Goal: Task Accomplishment & Management: Manage account settings

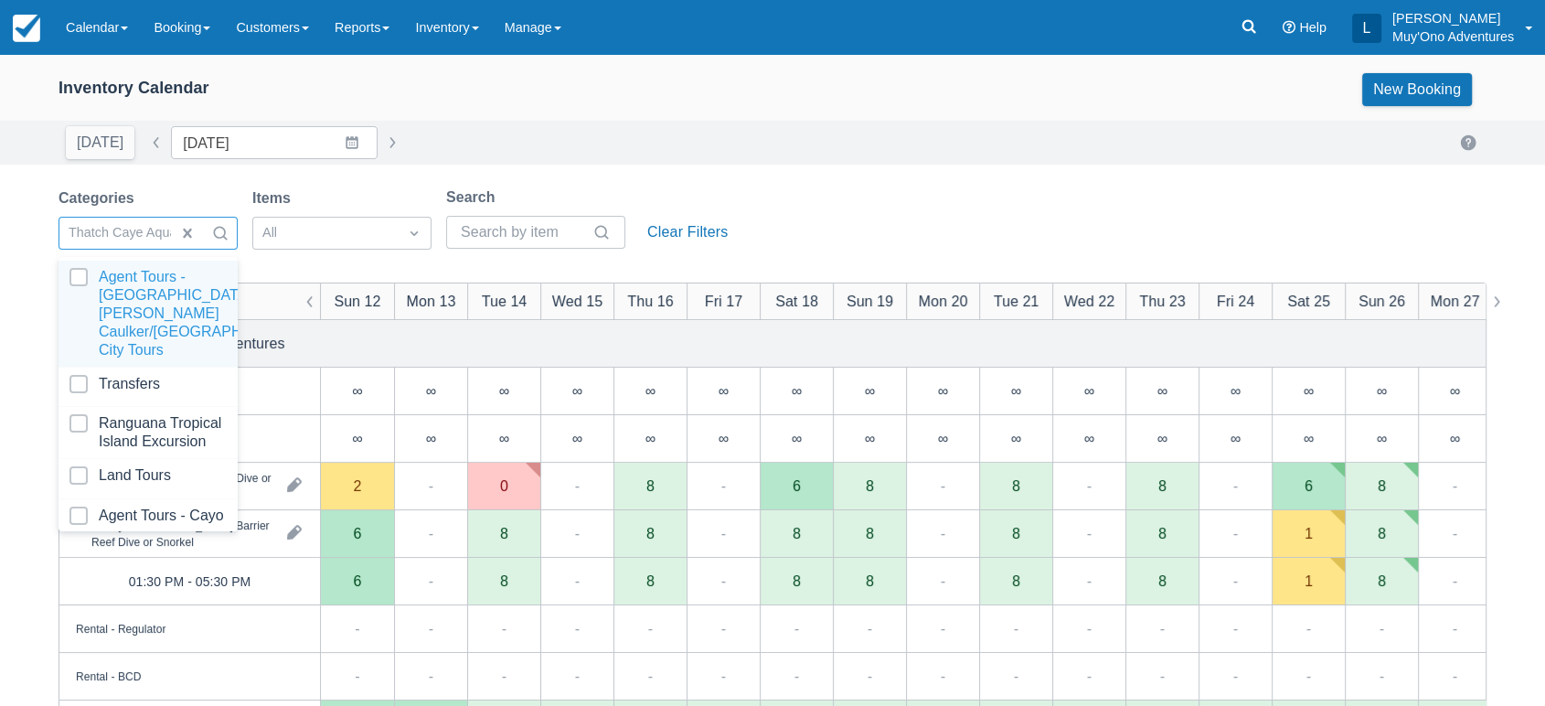
scroll to position [182, 0]
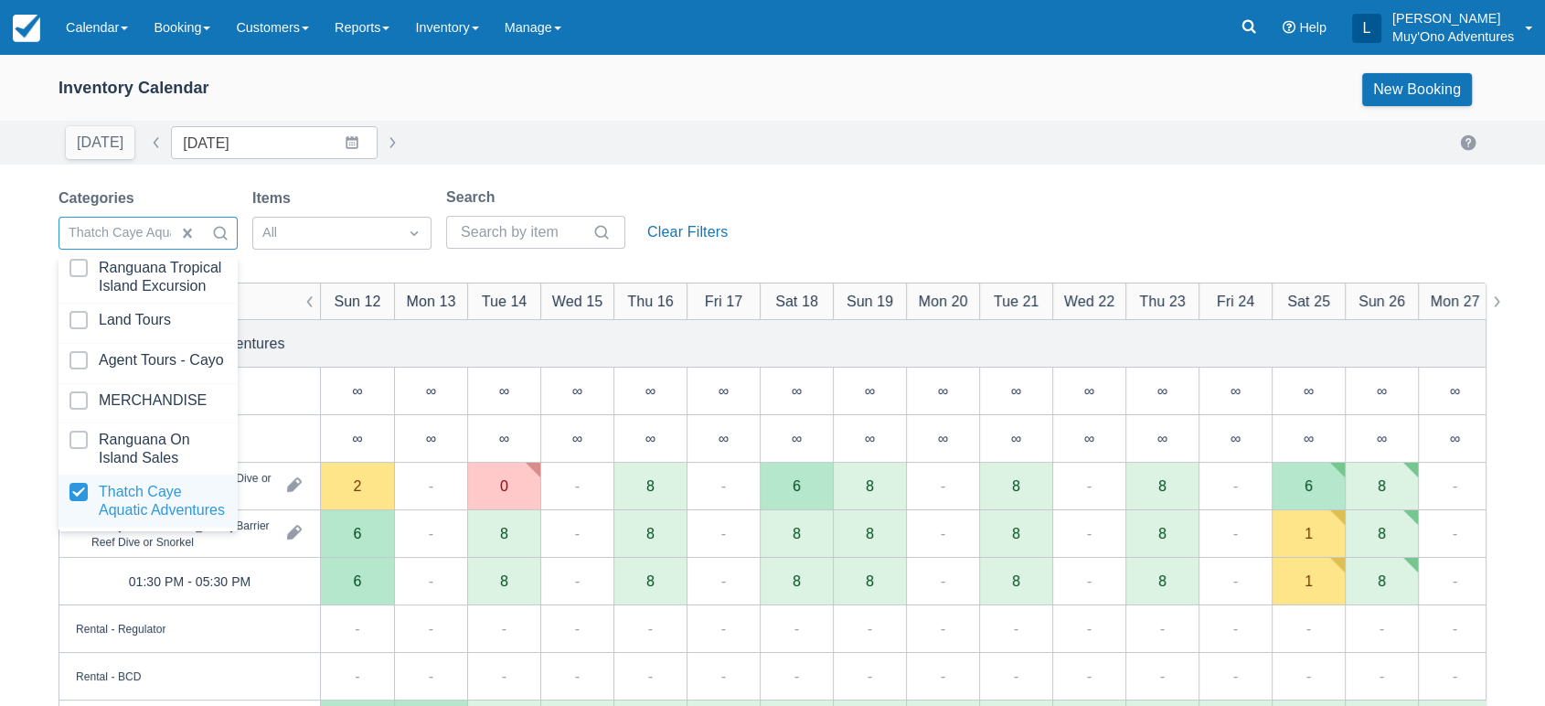
click at [112, 483] on div at bounding box center [147, 501] width 157 height 37
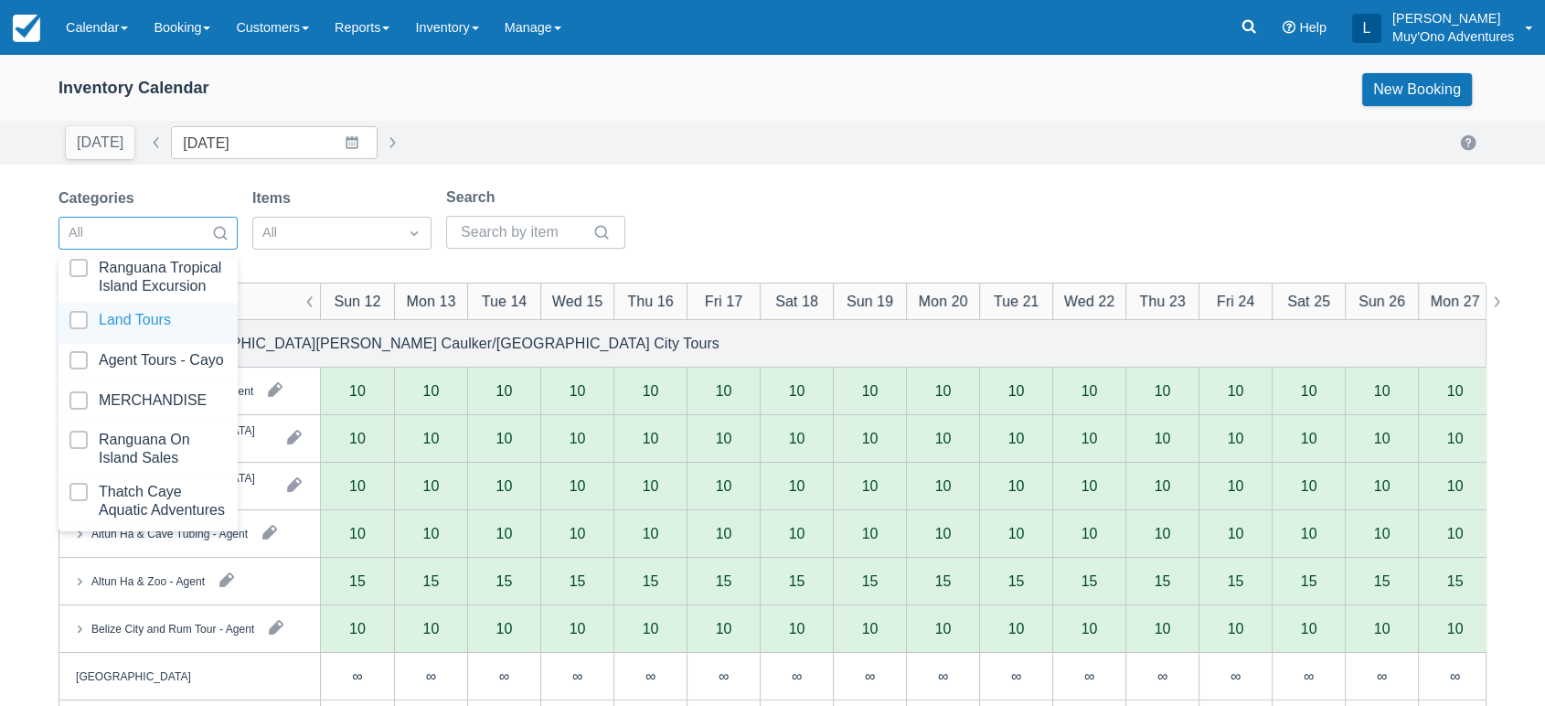
click at [82, 311] on div at bounding box center [147, 323] width 157 height 25
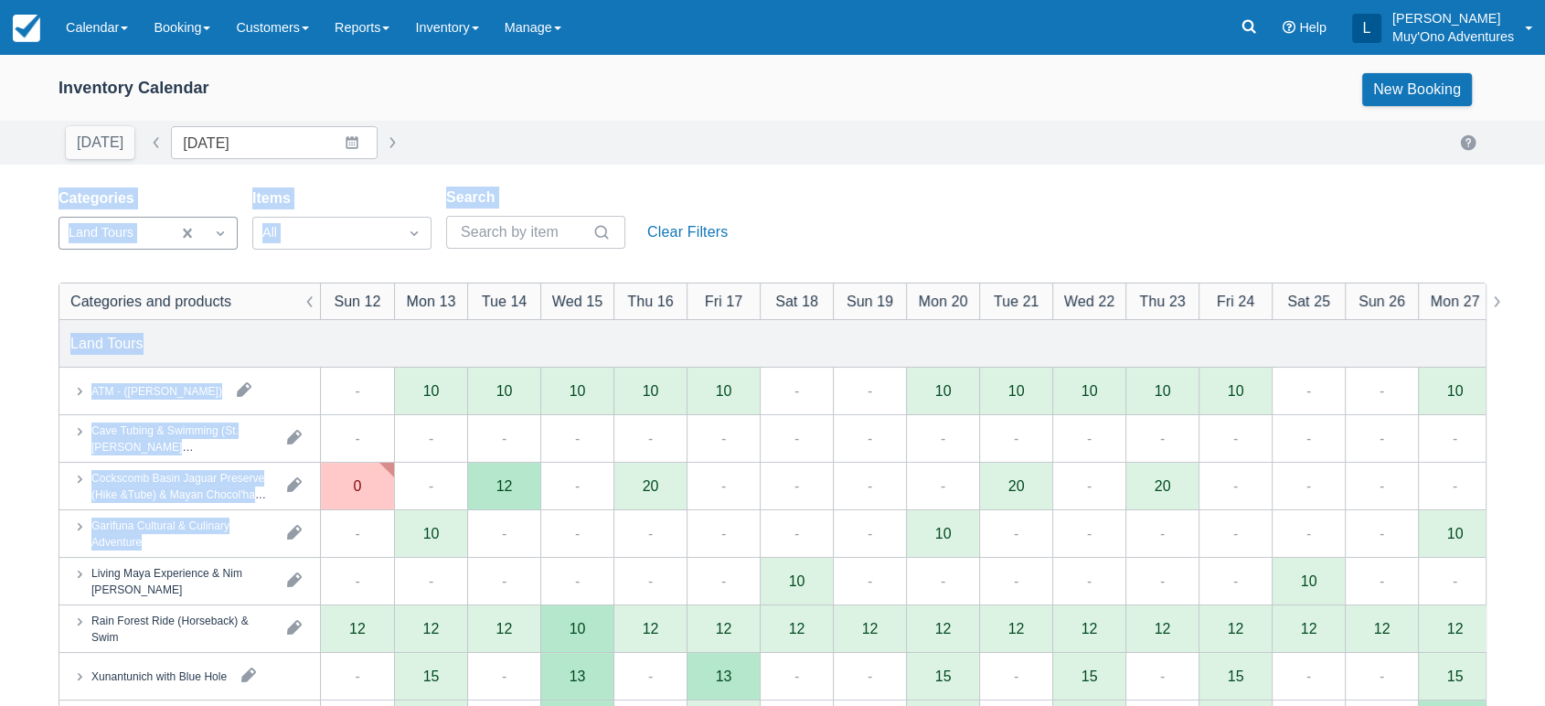
drag, startPoint x: 780, startPoint y: 152, endPoint x: 504, endPoint y: 529, distance: 467.7
click at [811, 254] on div "Categories Land Tours Items All Search Clear Filters" at bounding box center [772, 223] width 1428 height 74
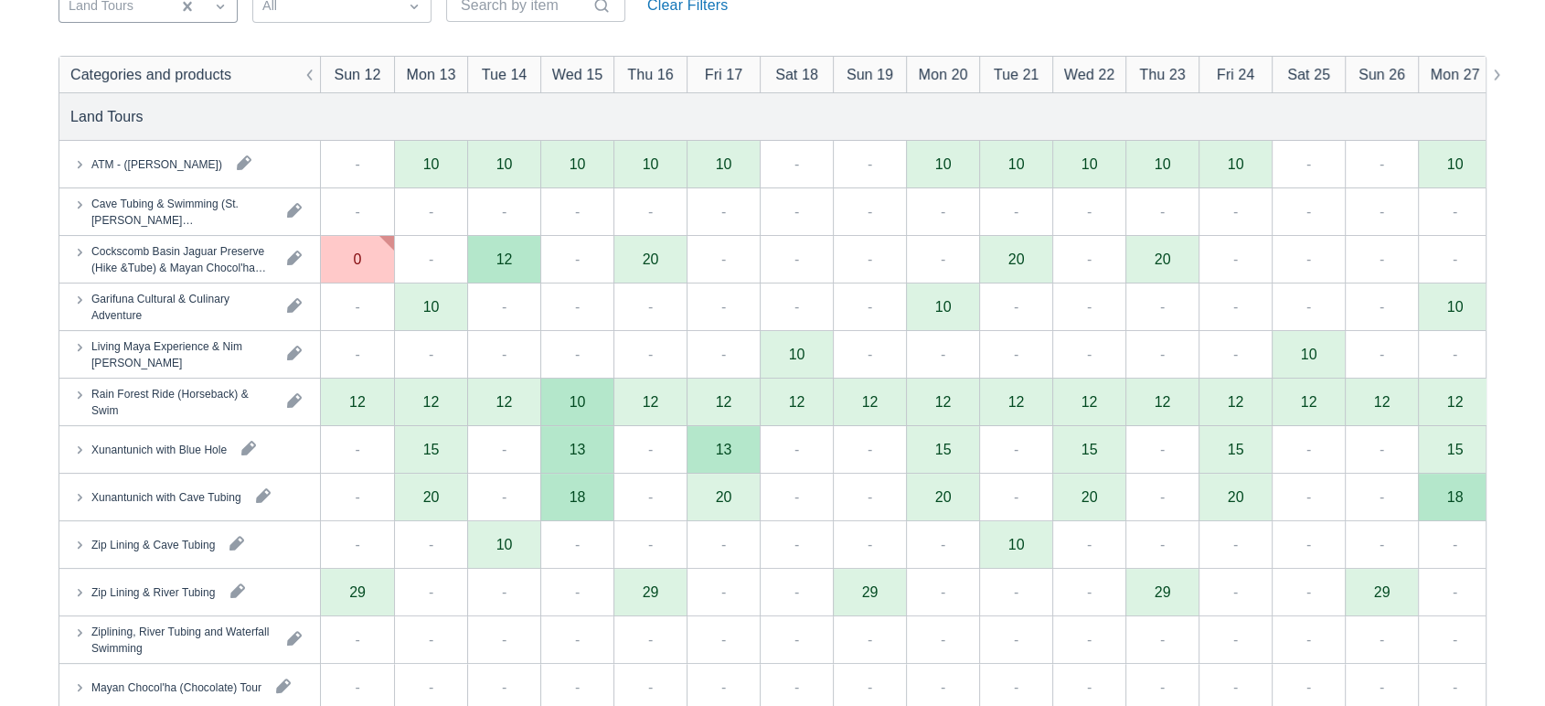
scroll to position [239, 0]
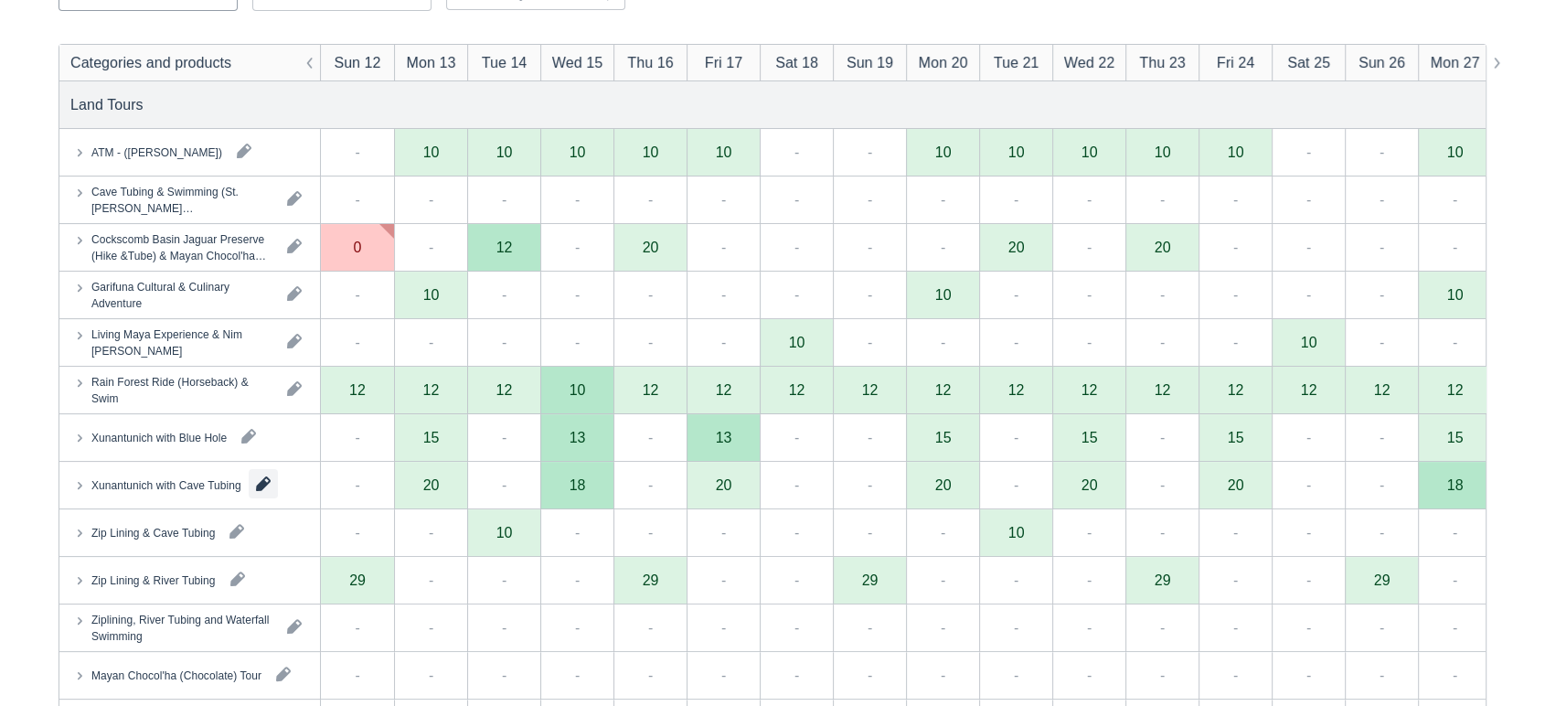
click at [250, 494] on button "button" at bounding box center [263, 483] width 29 height 29
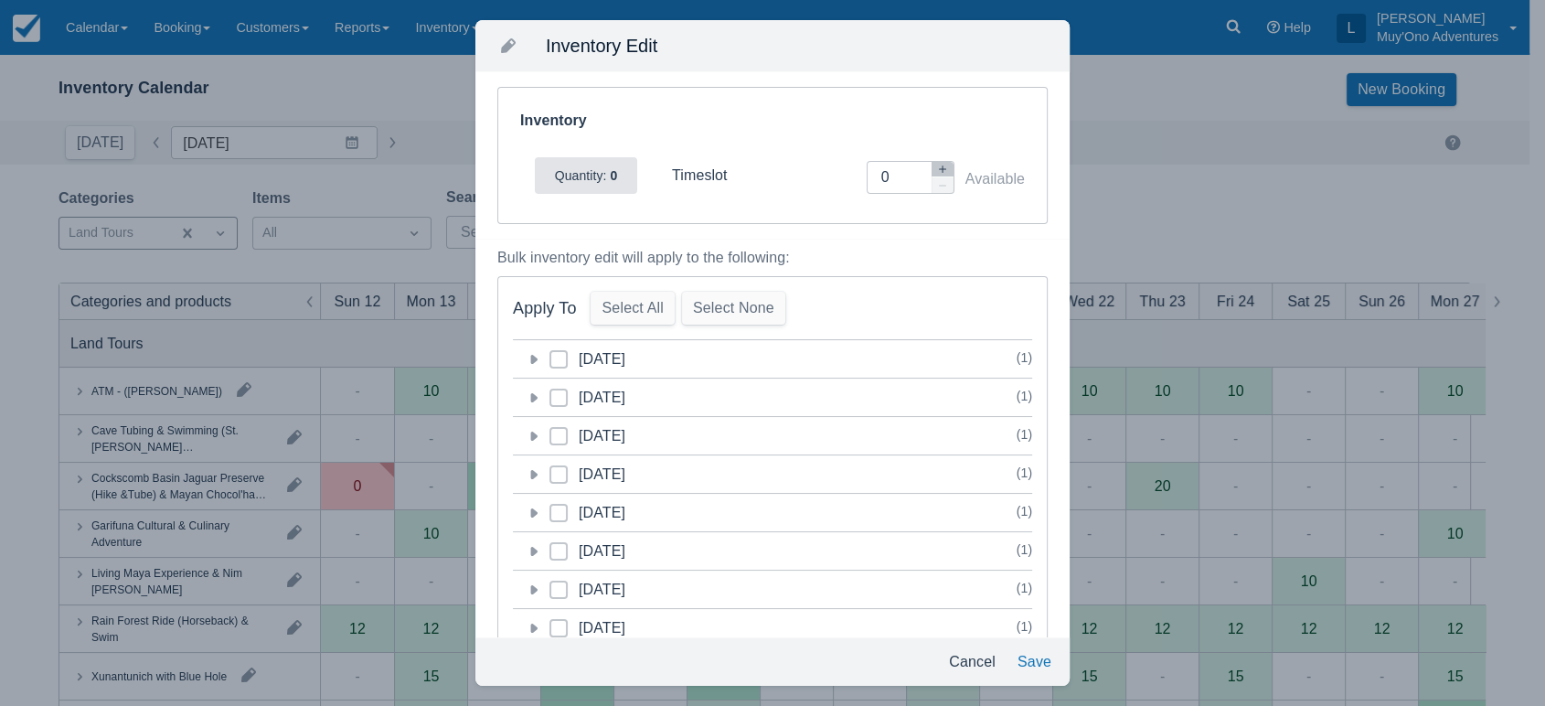
scroll to position [0, 0]
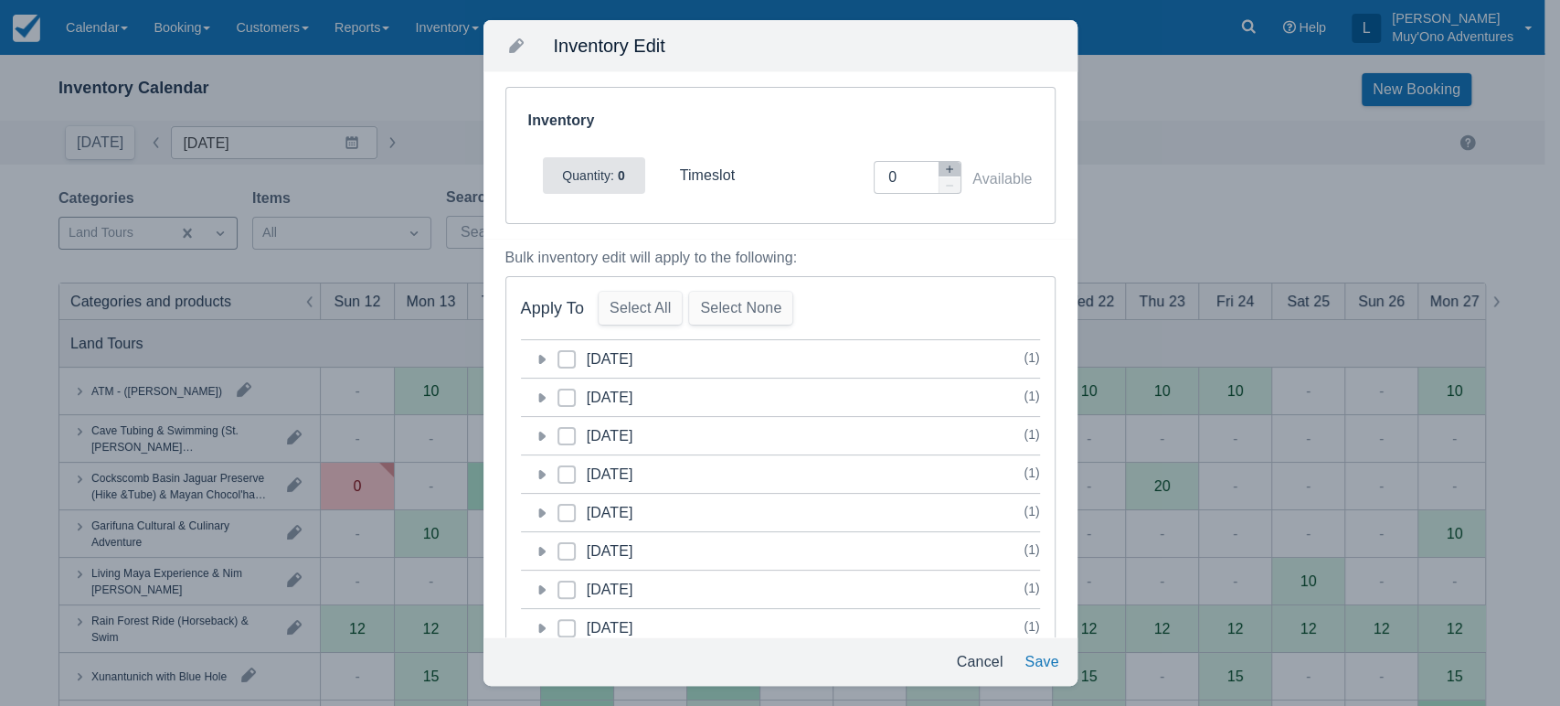
click at [1165, 176] on div "Inventory Edit Inventory Quantity: 0 timeslot Inventory Adjustment 0 Available …" at bounding box center [780, 353] width 1560 height 706
click at [1140, 155] on div "Inventory Edit Inventory Quantity: 0 timeslot Inventory Adjustment 0 Available …" at bounding box center [780, 353] width 1560 height 706
click at [981, 675] on button "Cancel" at bounding box center [980, 661] width 61 height 33
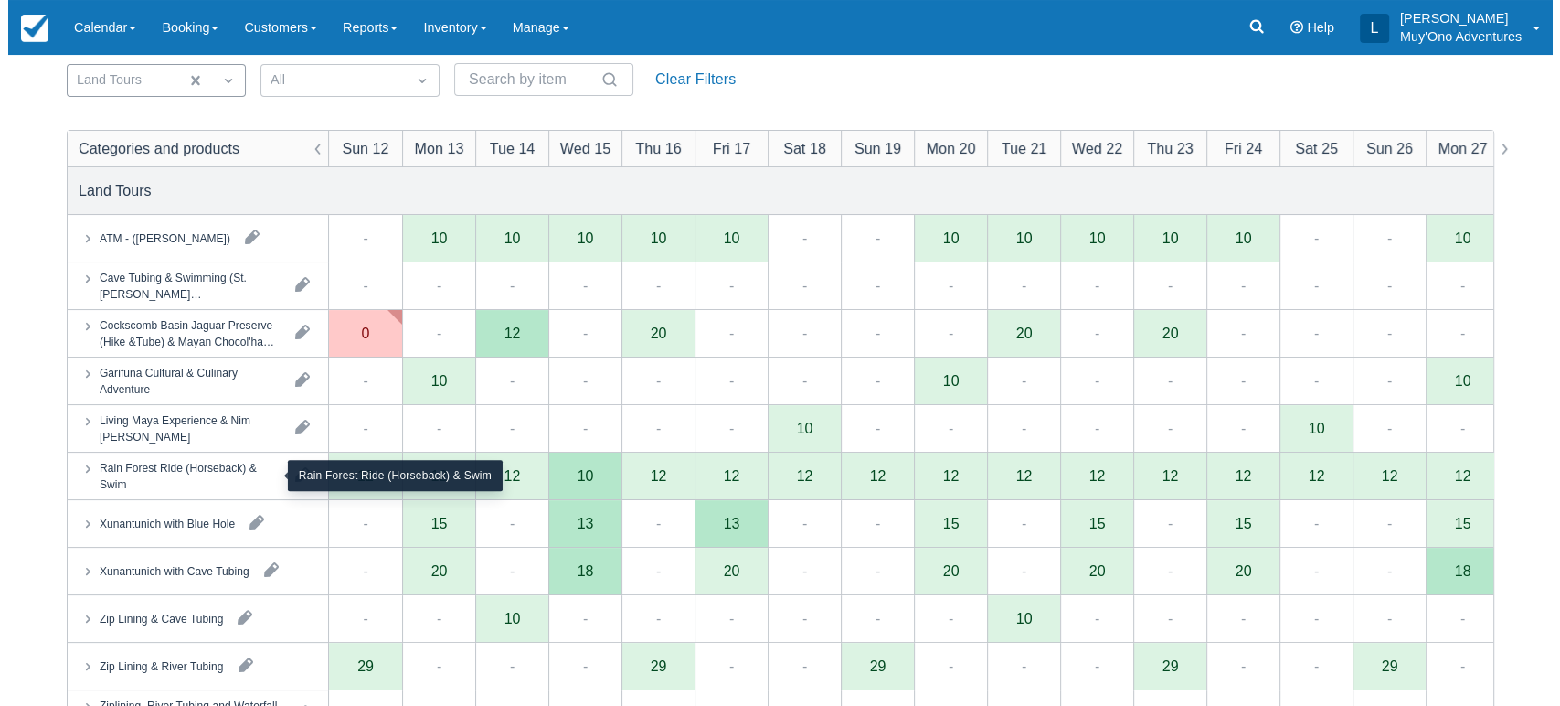
scroll to position [162, 0]
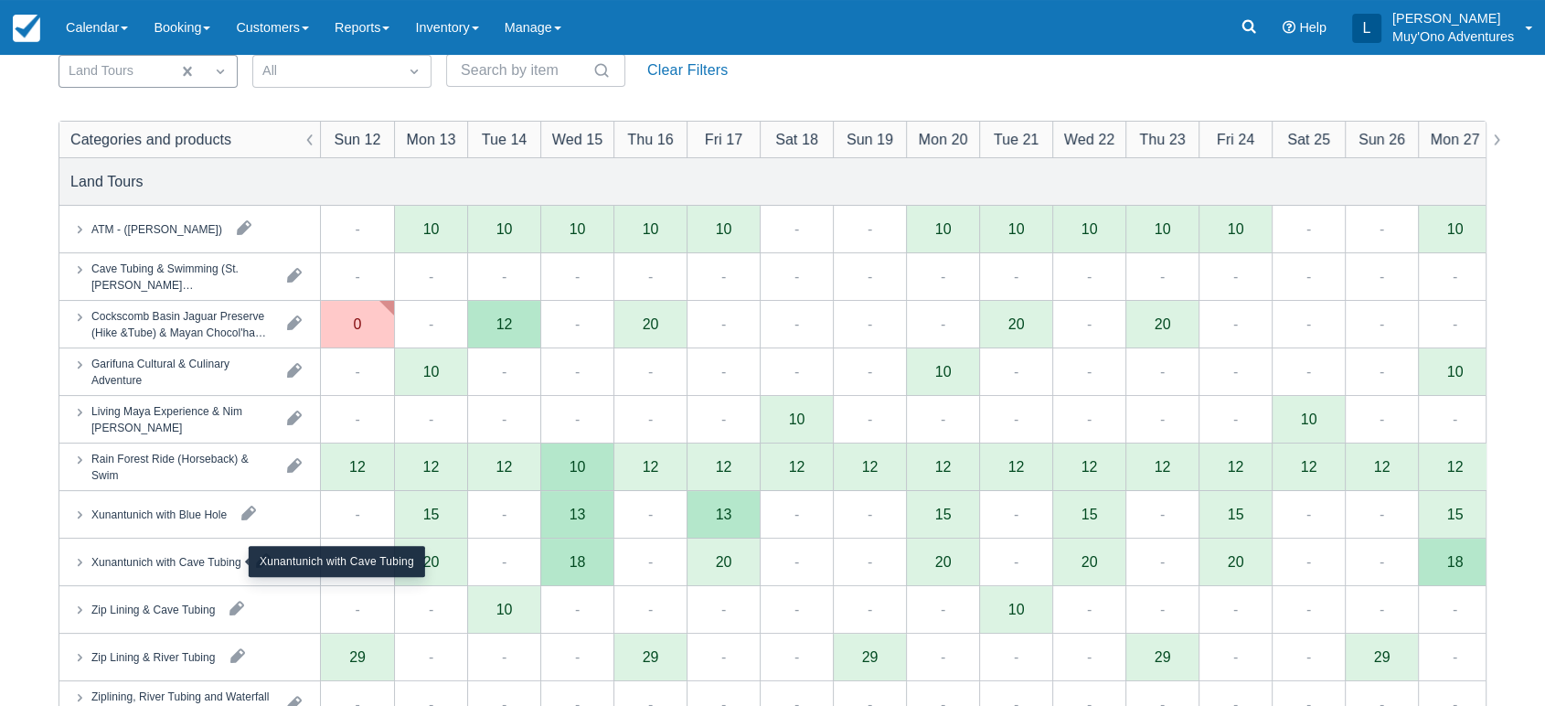
click at [202, 569] on div "Xunantunich with Cave Tubing" at bounding box center [166, 561] width 150 height 16
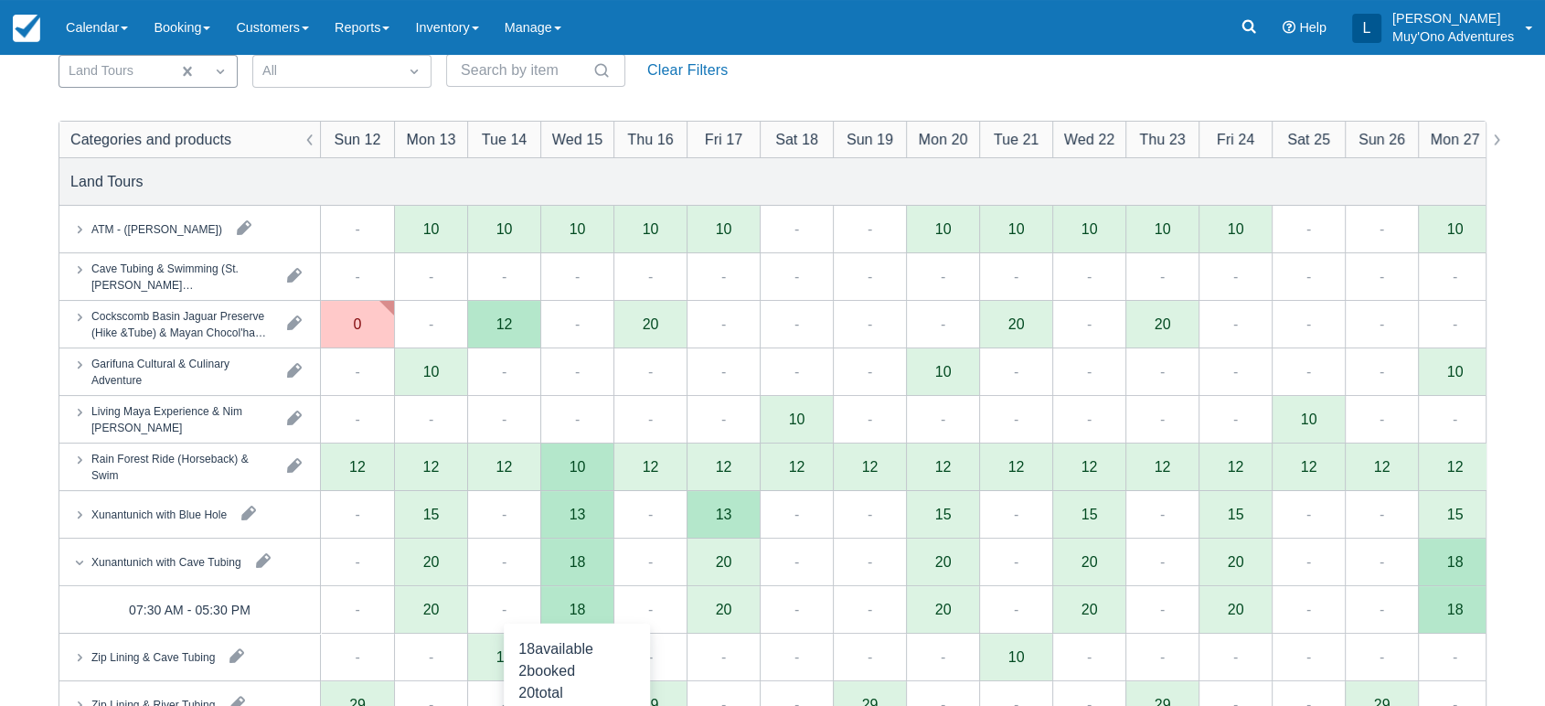
click at [573, 613] on div "18" at bounding box center [577, 608] width 16 height 15
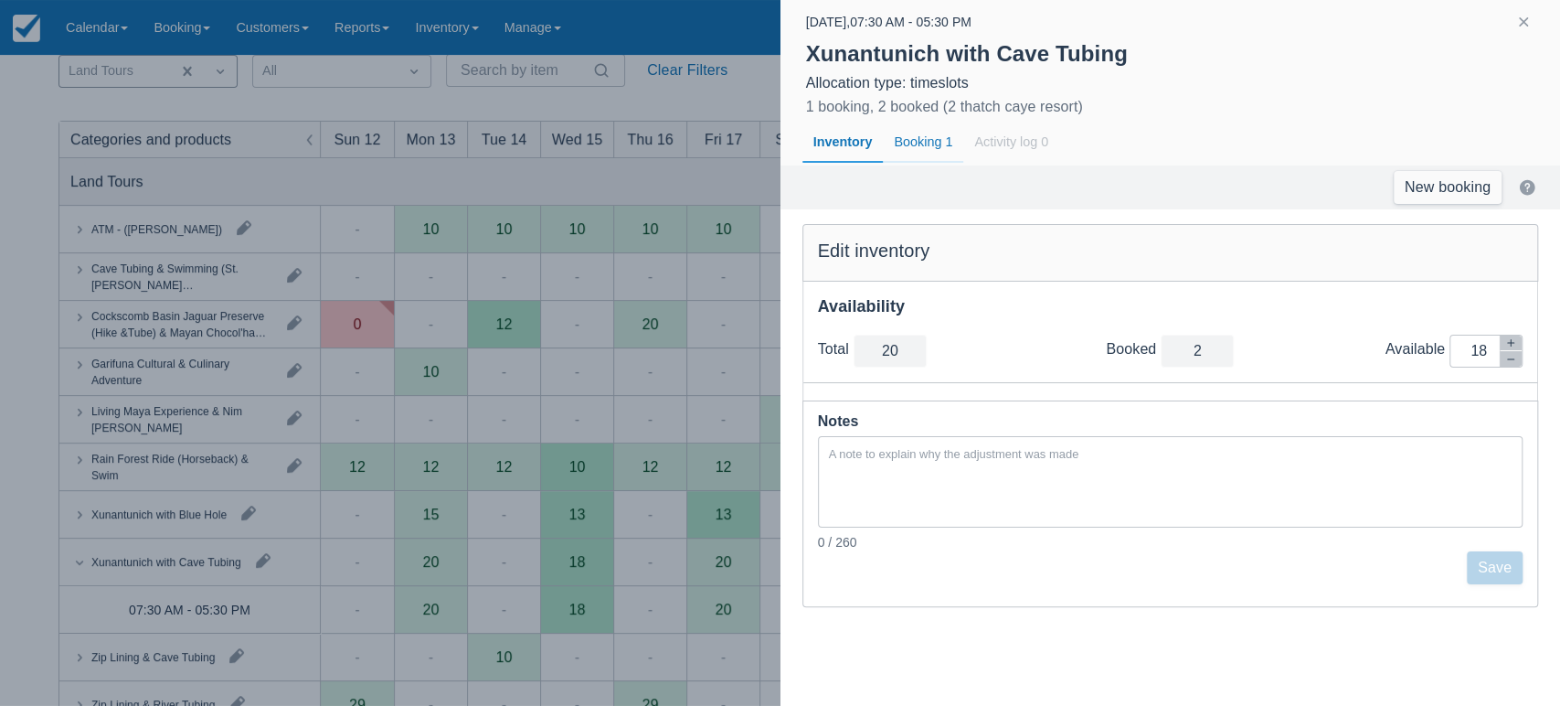
click at [926, 154] on div "Booking 1" at bounding box center [923, 143] width 80 height 42
